Goal: Task Accomplishment & Management: Manage account settings

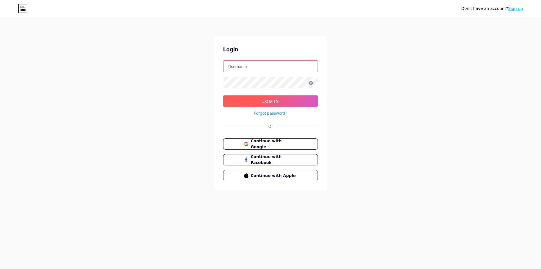
type input "[EMAIL_ADDRESS][DOMAIN_NAME]"
click at [261, 100] on button "Log In" at bounding box center [270, 100] width 95 height 11
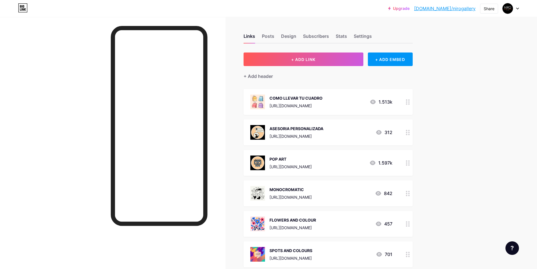
scroll to position [28, 0]
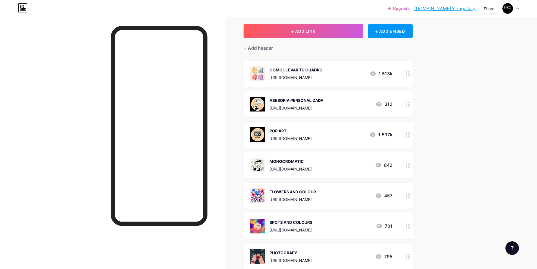
click at [405, 103] on div at bounding box center [408, 104] width 10 height 26
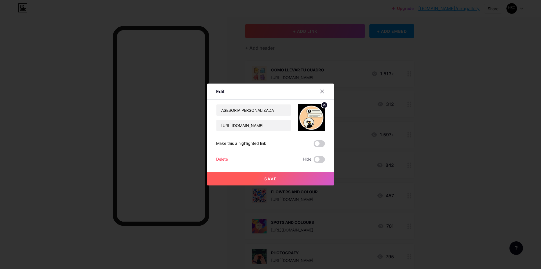
click at [315, 159] on span at bounding box center [319, 159] width 11 height 7
click at [314, 161] on input "checkbox" at bounding box center [314, 161] width 0 height 0
click at [283, 176] on button "Save" at bounding box center [270, 179] width 127 height 14
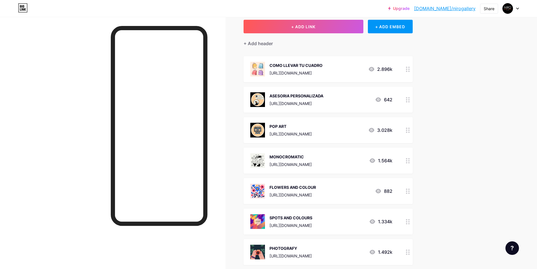
scroll to position [56, 0]
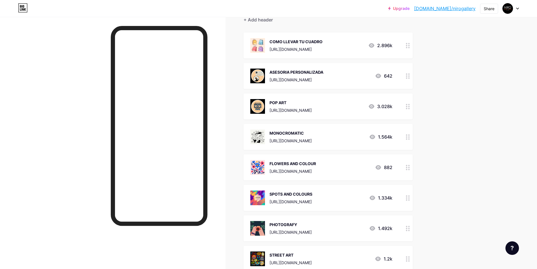
click at [316, 81] on div "[URL][DOMAIN_NAME]" at bounding box center [297, 80] width 54 height 6
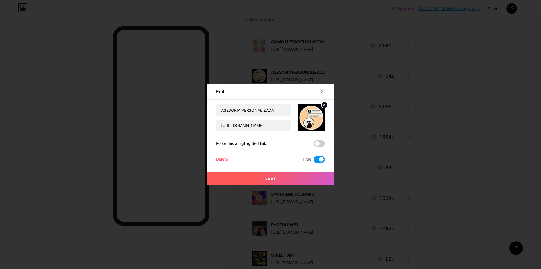
click at [464, 129] on div at bounding box center [270, 134] width 541 height 269
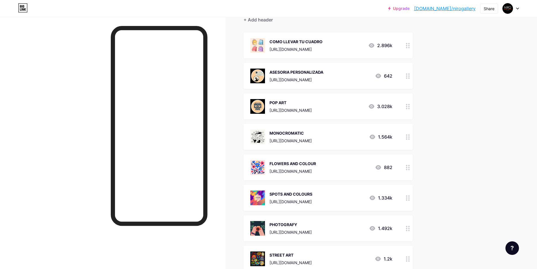
drag, startPoint x: 358, startPoint y: 74, endPoint x: 331, endPoint y: 82, distance: 27.9
click at [323, 82] on div "ASESORIA PERSONALIZADA [URL][DOMAIN_NAME]" at bounding box center [297, 76] width 54 height 15
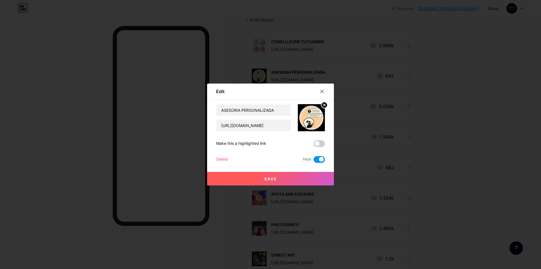
click at [224, 159] on div "Delete" at bounding box center [222, 159] width 12 height 7
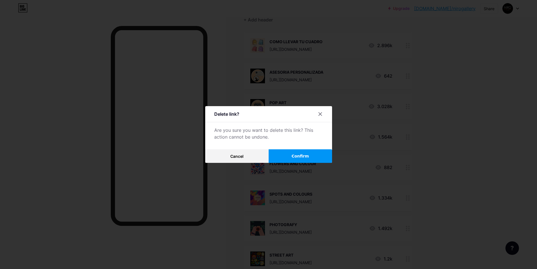
click at [288, 159] on button "Confirm" at bounding box center [300, 156] width 63 height 14
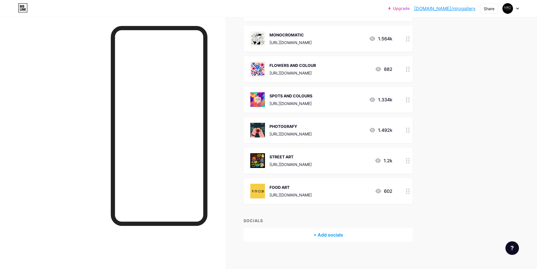
scroll to position [125, 0]
